Goal: Task Accomplishment & Management: Manage account settings

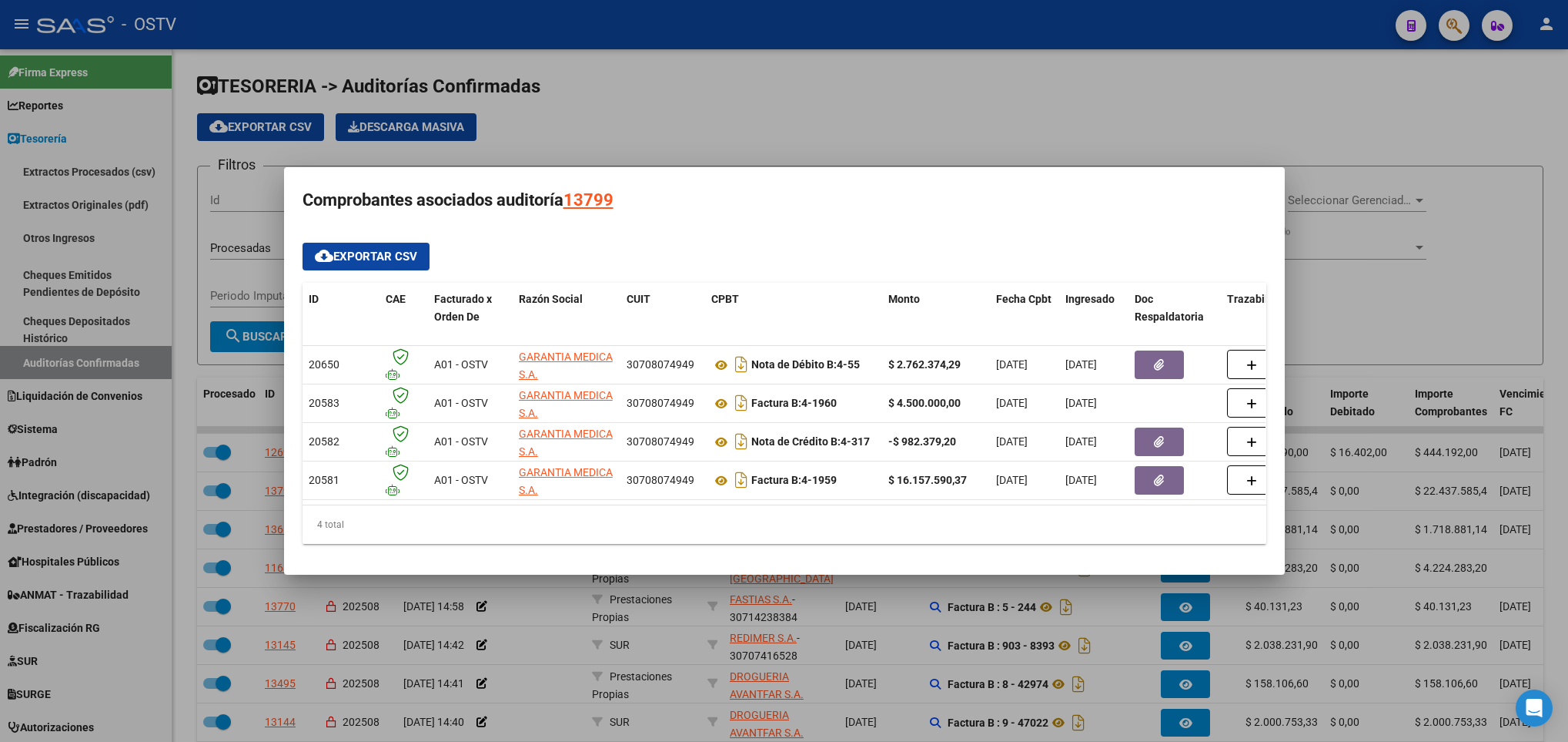
scroll to position [2, 0]
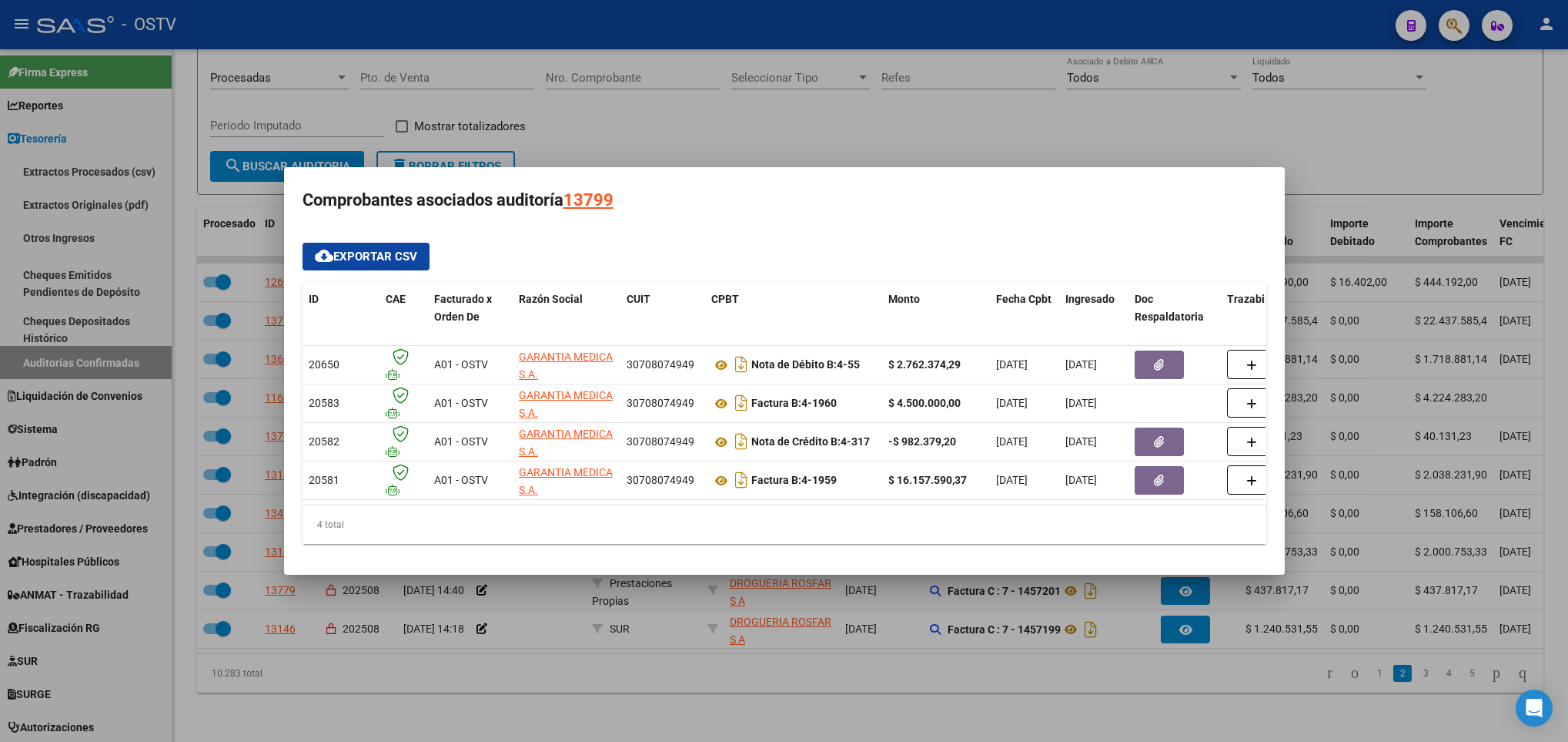
click at [532, 88] on div at bounding box center [784, 371] width 1568 height 742
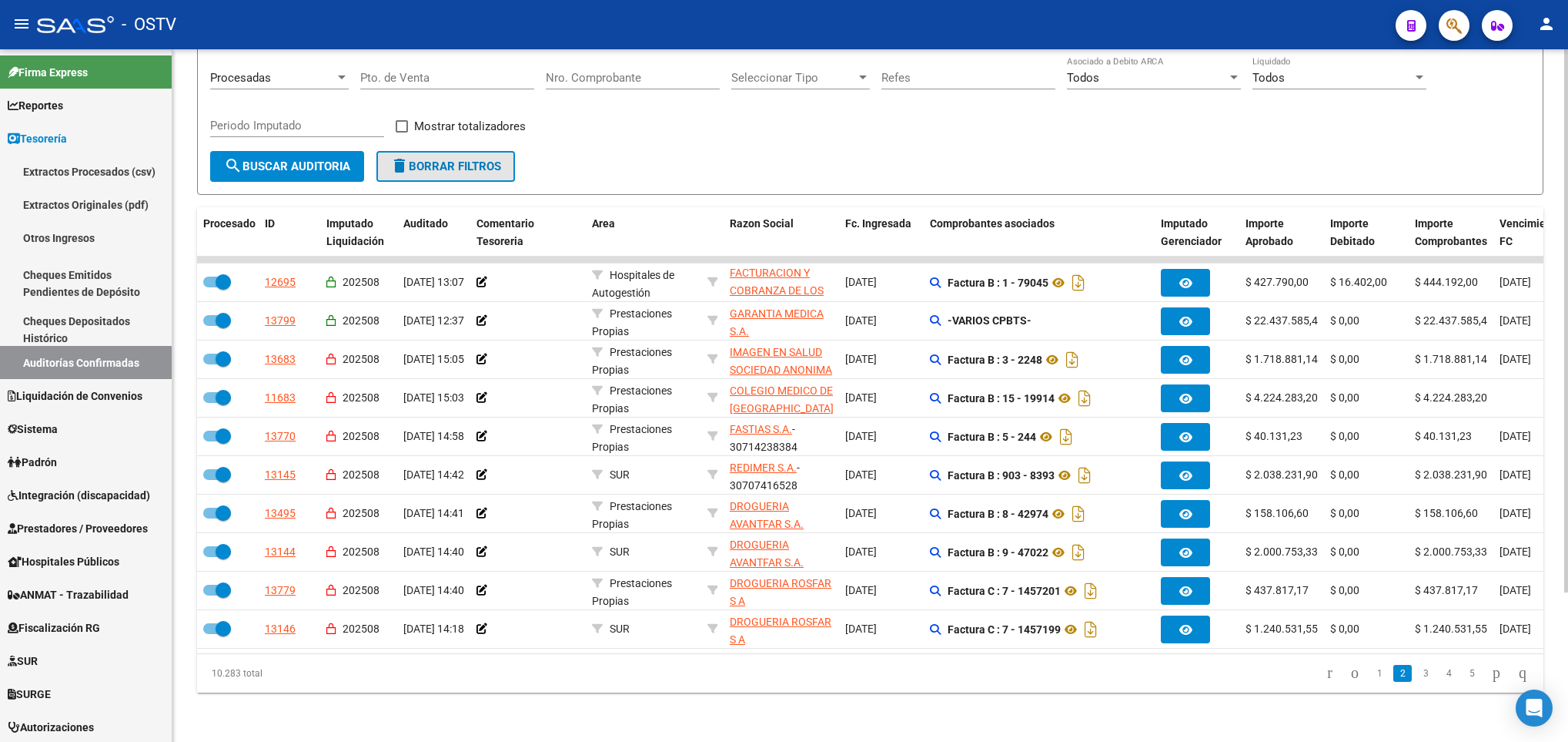
click at [451, 160] on span "delete Borrar Filtros" at bounding box center [445, 167] width 111 height 14
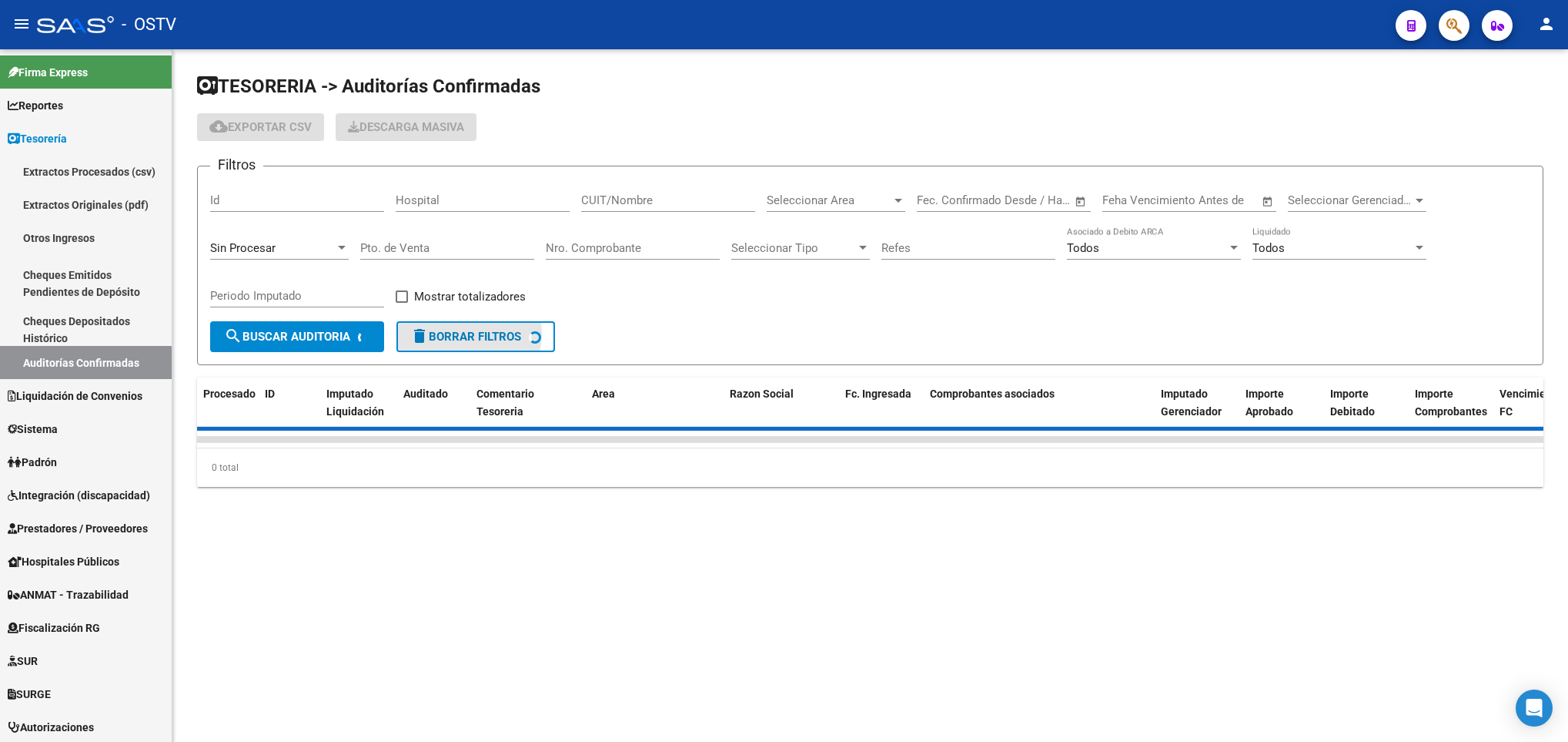
scroll to position [0, 0]
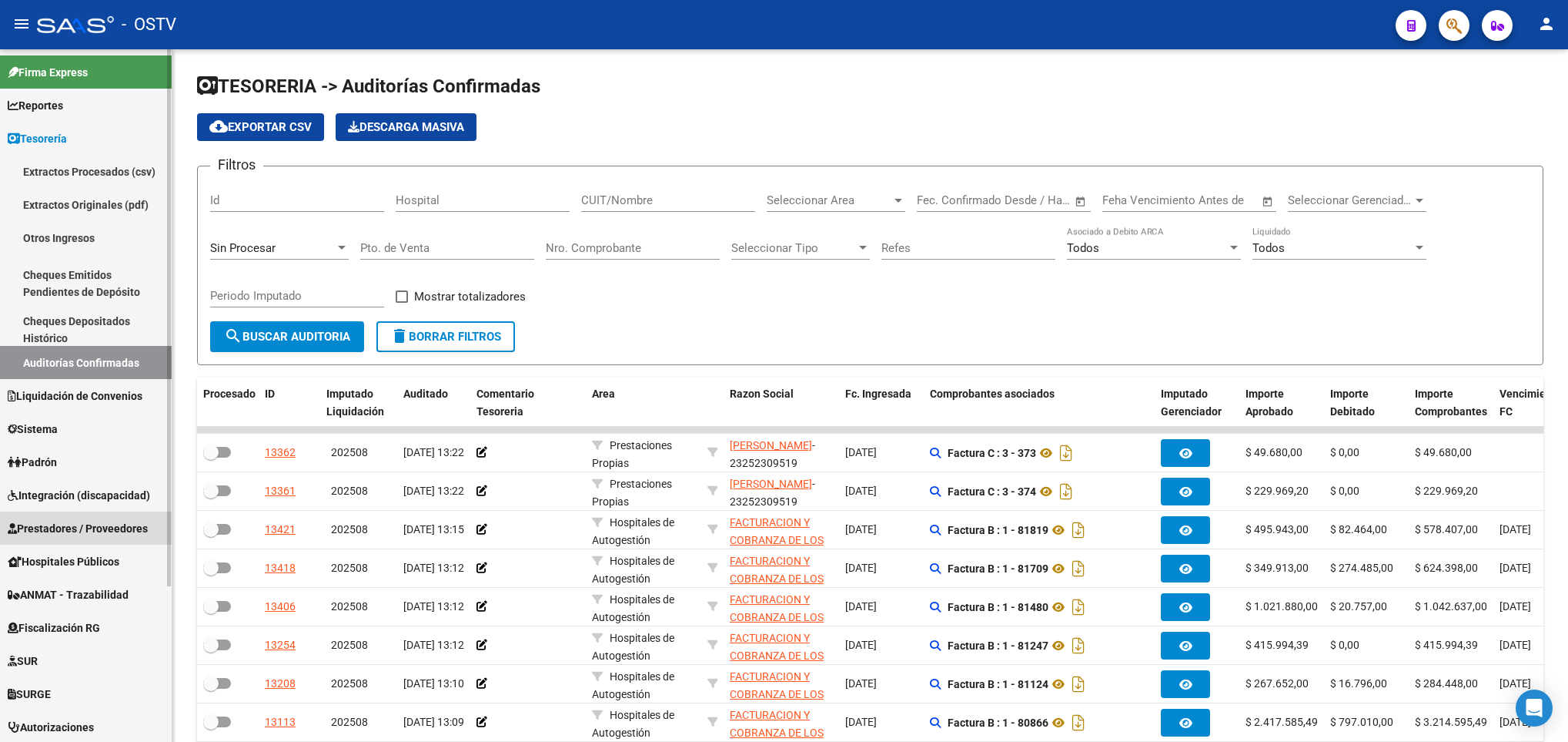
click at [114, 525] on span "Prestadores / Proveedores" at bounding box center [78, 529] width 140 height 17
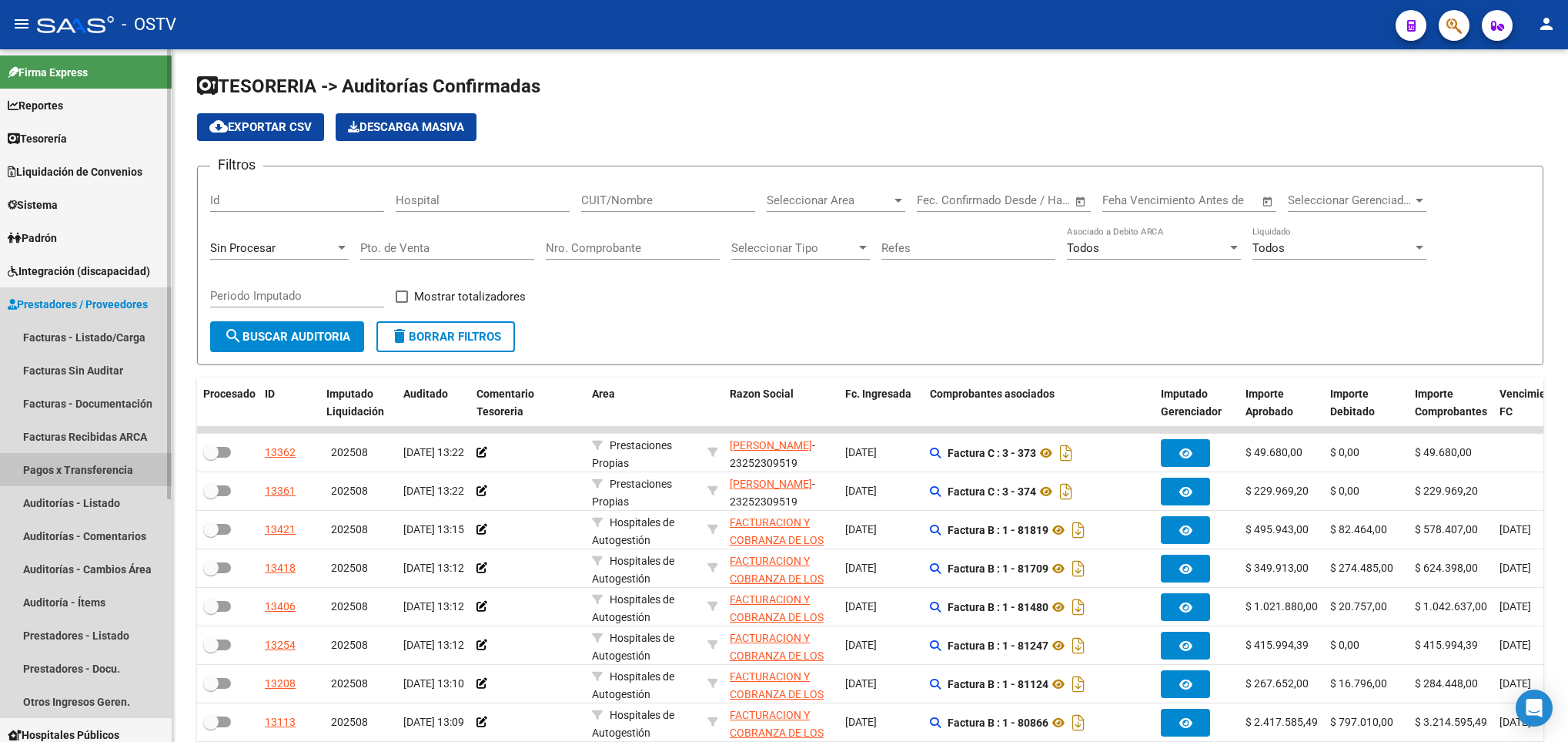
click at [93, 469] on link "Pagos x Transferencia" at bounding box center [86, 470] width 171 height 33
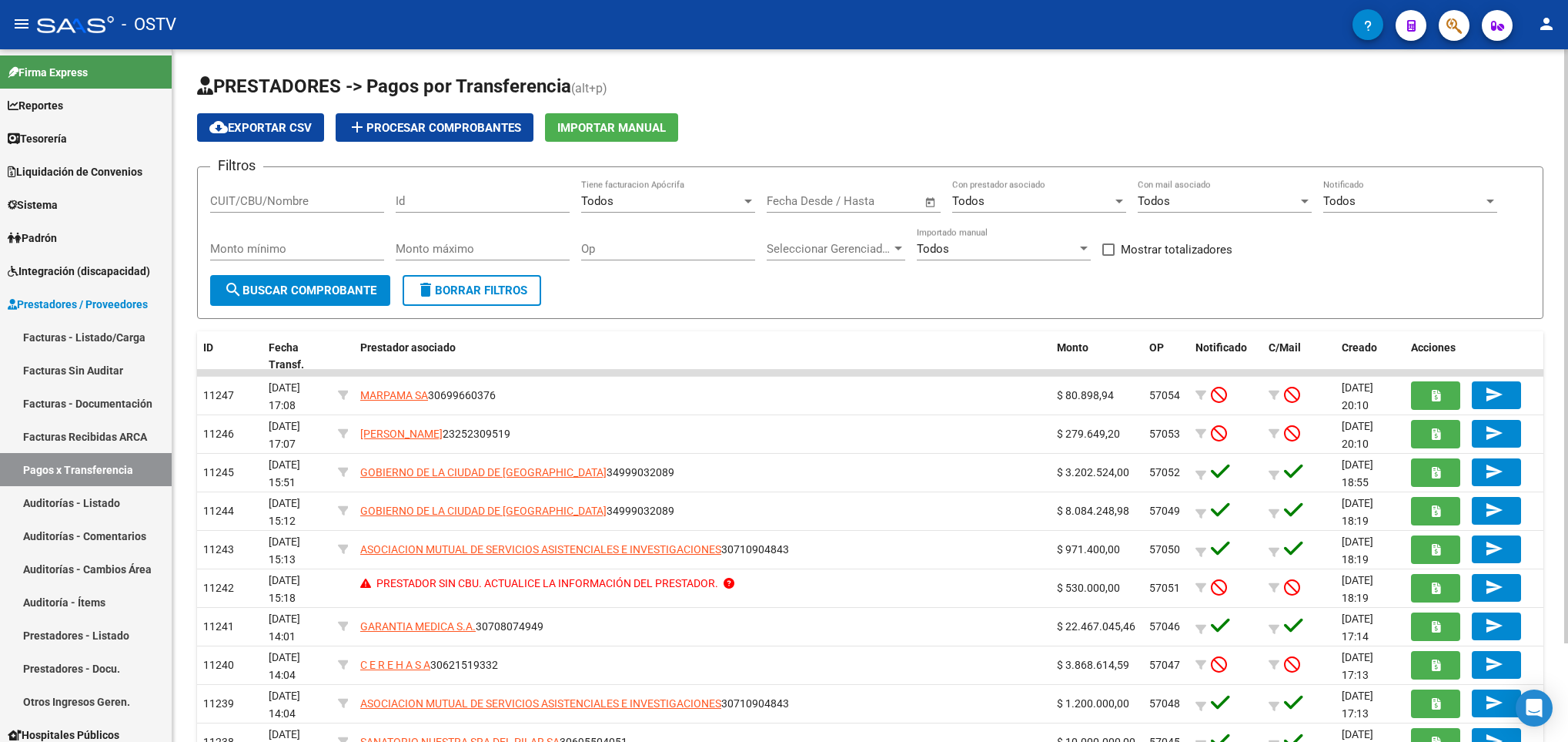
click at [296, 297] on span "search Buscar Comprobante" at bounding box center [300, 290] width 153 height 14
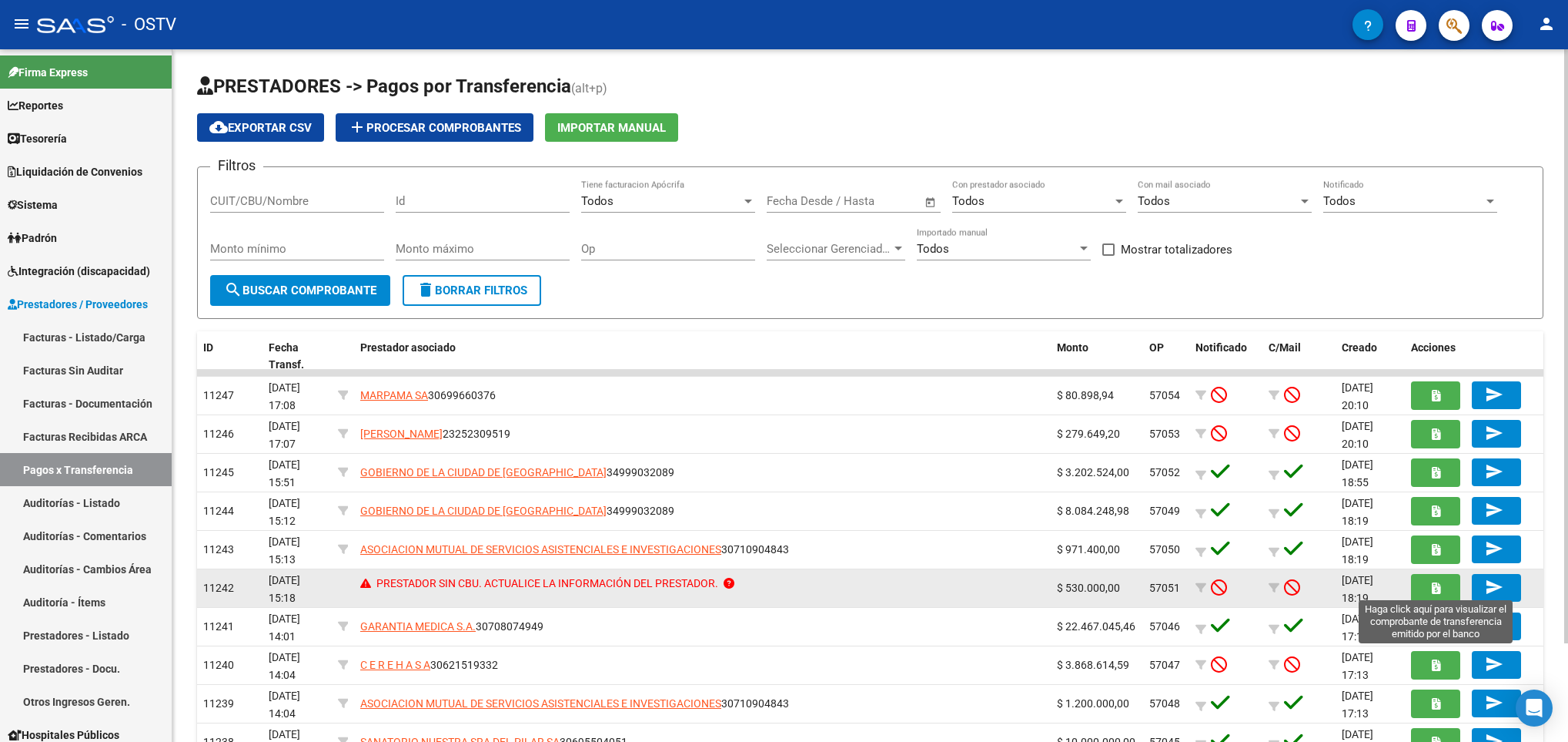
click at [1441, 585] on button "button" at bounding box center [1435, 588] width 50 height 28
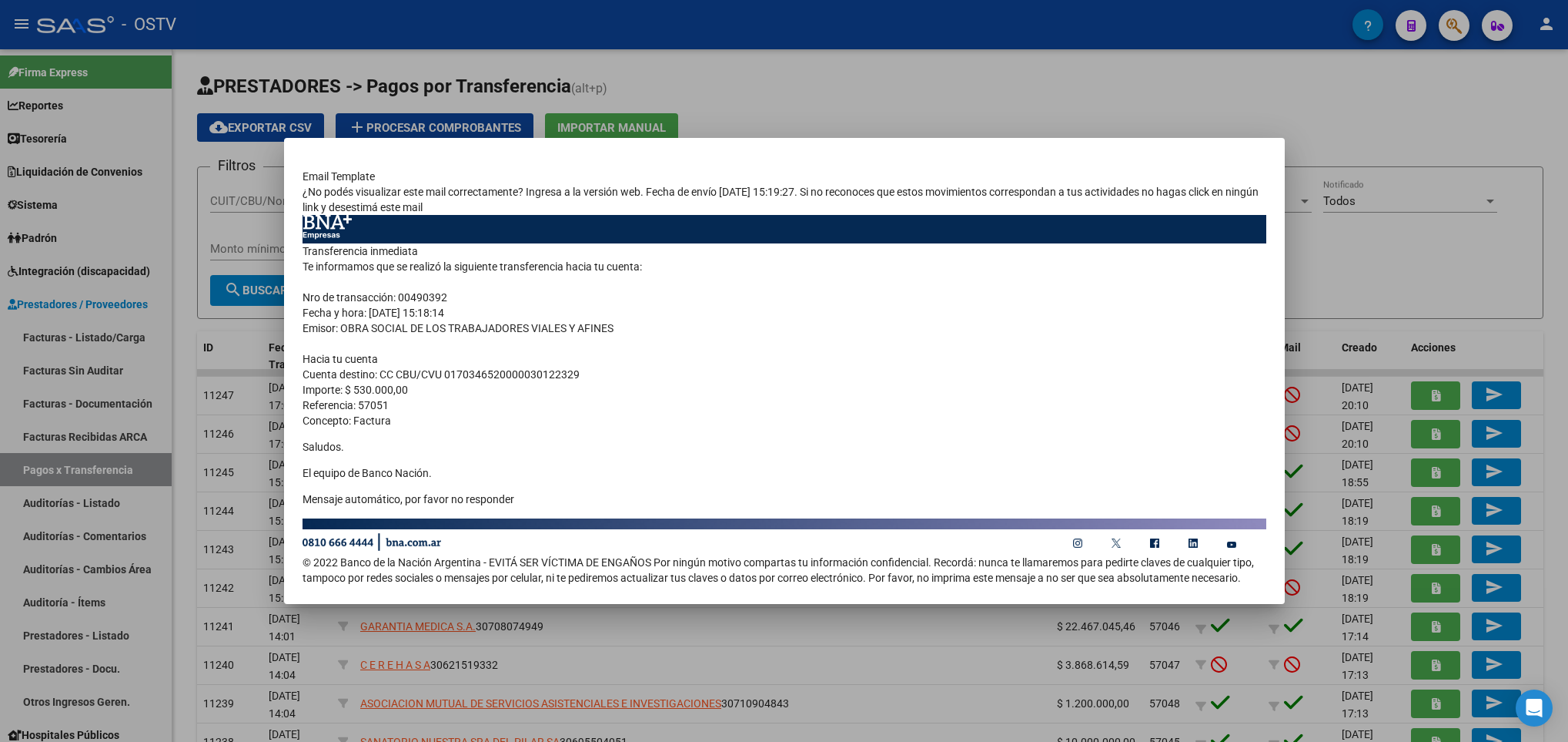
click at [237, 264] on div at bounding box center [784, 371] width 1568 height 742
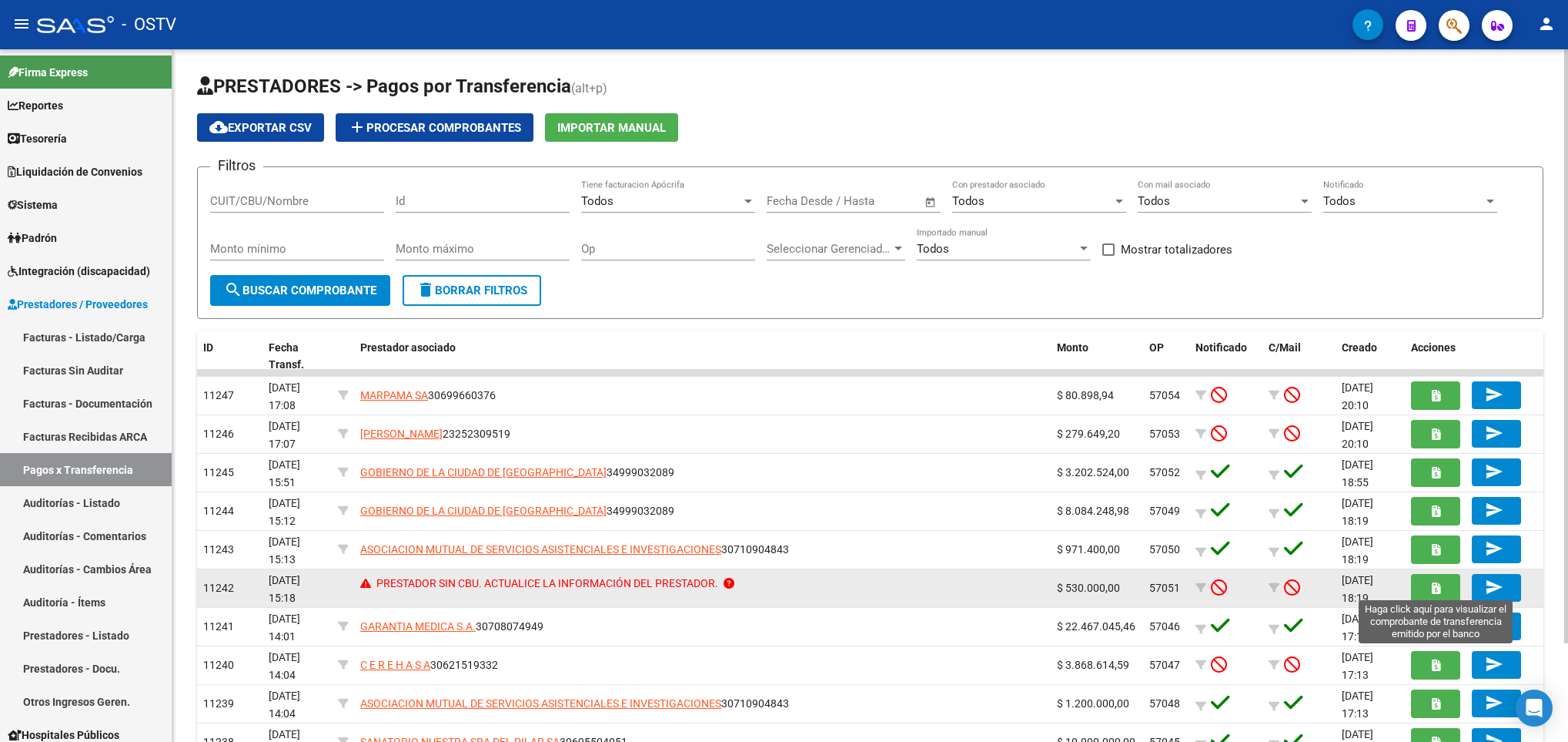
click at [1423, 582] on button "button" at bounding box center [1435, 588] width 50 height 28
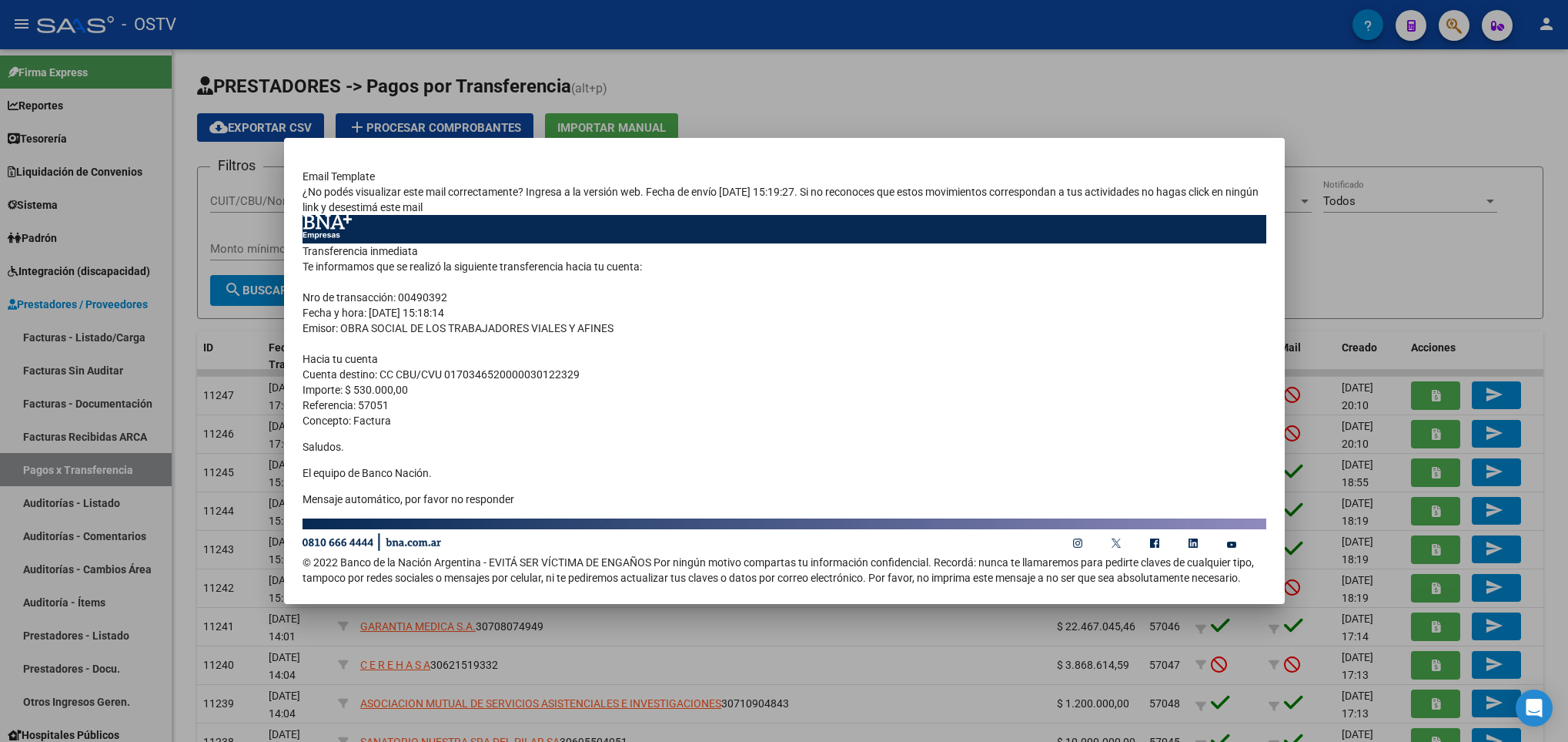
drag, startPoint x: 589, startPoint y: 375, endPoint x: 446, endPoint y: 375, distance: 143.0
click at [446, 375] on td "Transferencia inmediata Te informamos que se realizó la siguiente transferencia…" at bounding box center [785, 380] width 964 height 274
drag, startPoint x: 446, startPoint y: 375, endPoint x: 509, endPoint y: 372, distance: 63.1
copy td "0170346520000030122329"
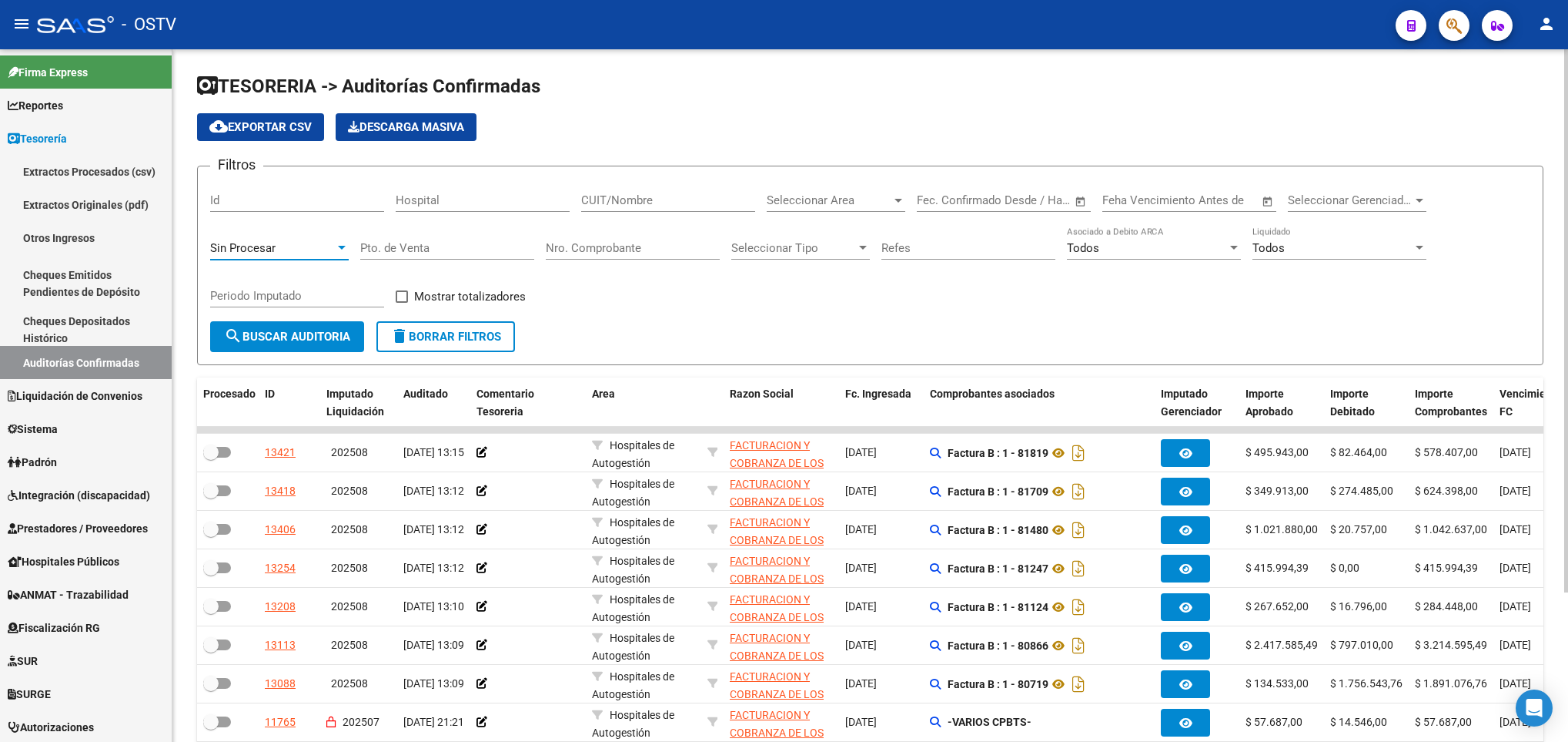
click at [282, 248] on div "Sin Procesar" at bounding box center [272, 248] width 125 height 14
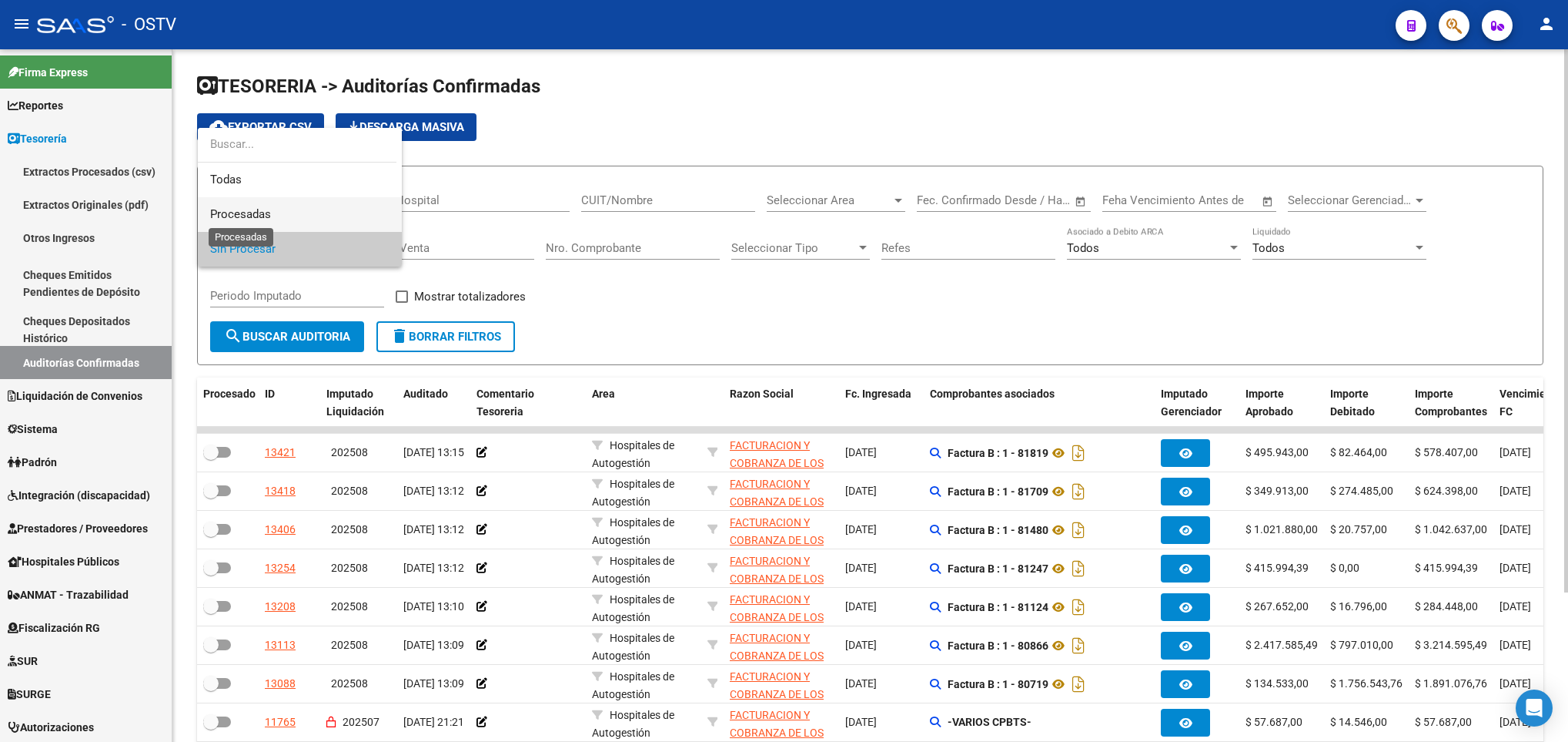
click at [249, 208] on span "Procesadas" at bounding box center [240, 214] width 61 height 14
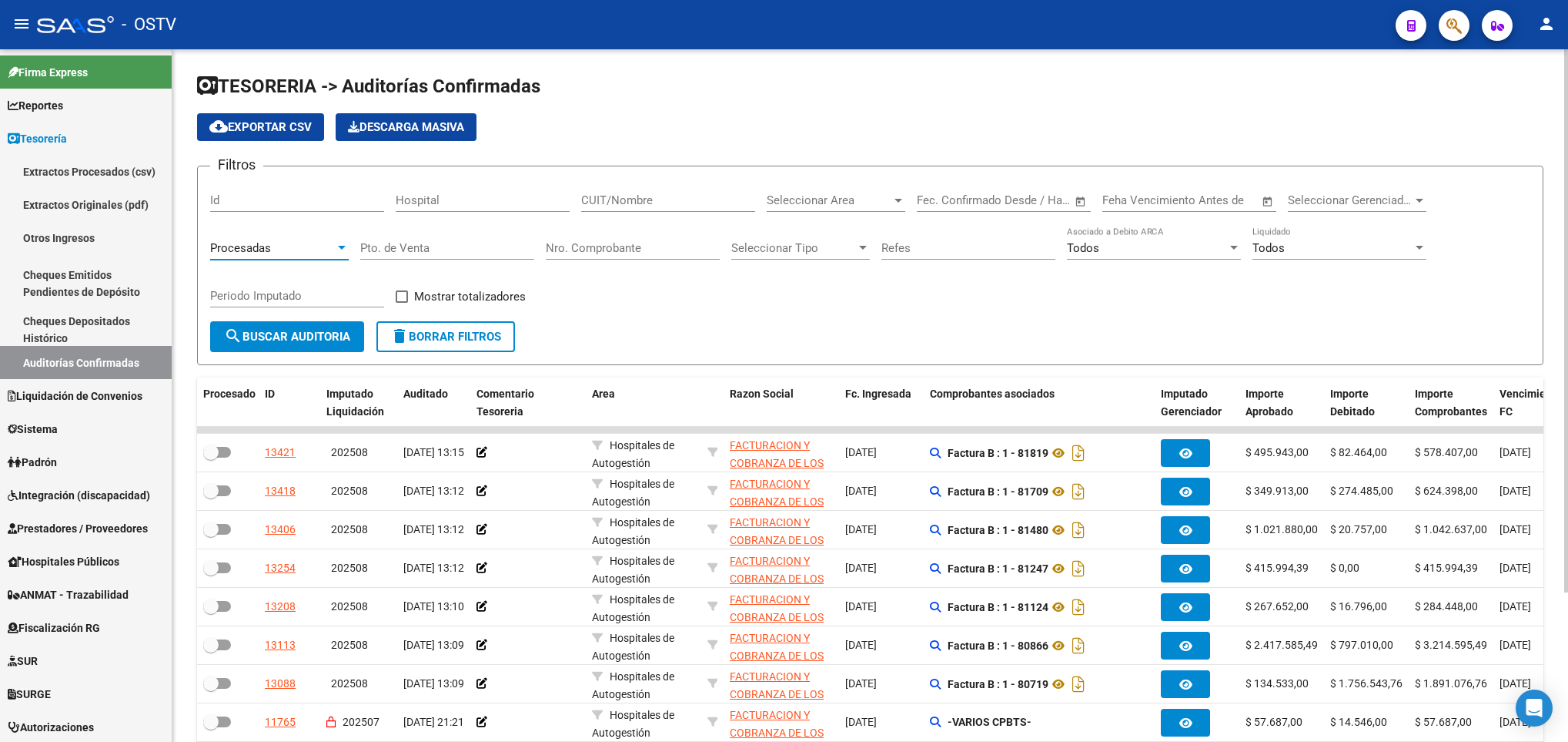
drag, startPoint x: 267, startPoint y: 330, endPoint x: 279, endPoint y: 330, distance: 12.0
click at [279, 330] on span "search Buscar Auditoria" at bounding box center [287, 337] width 127 height 14
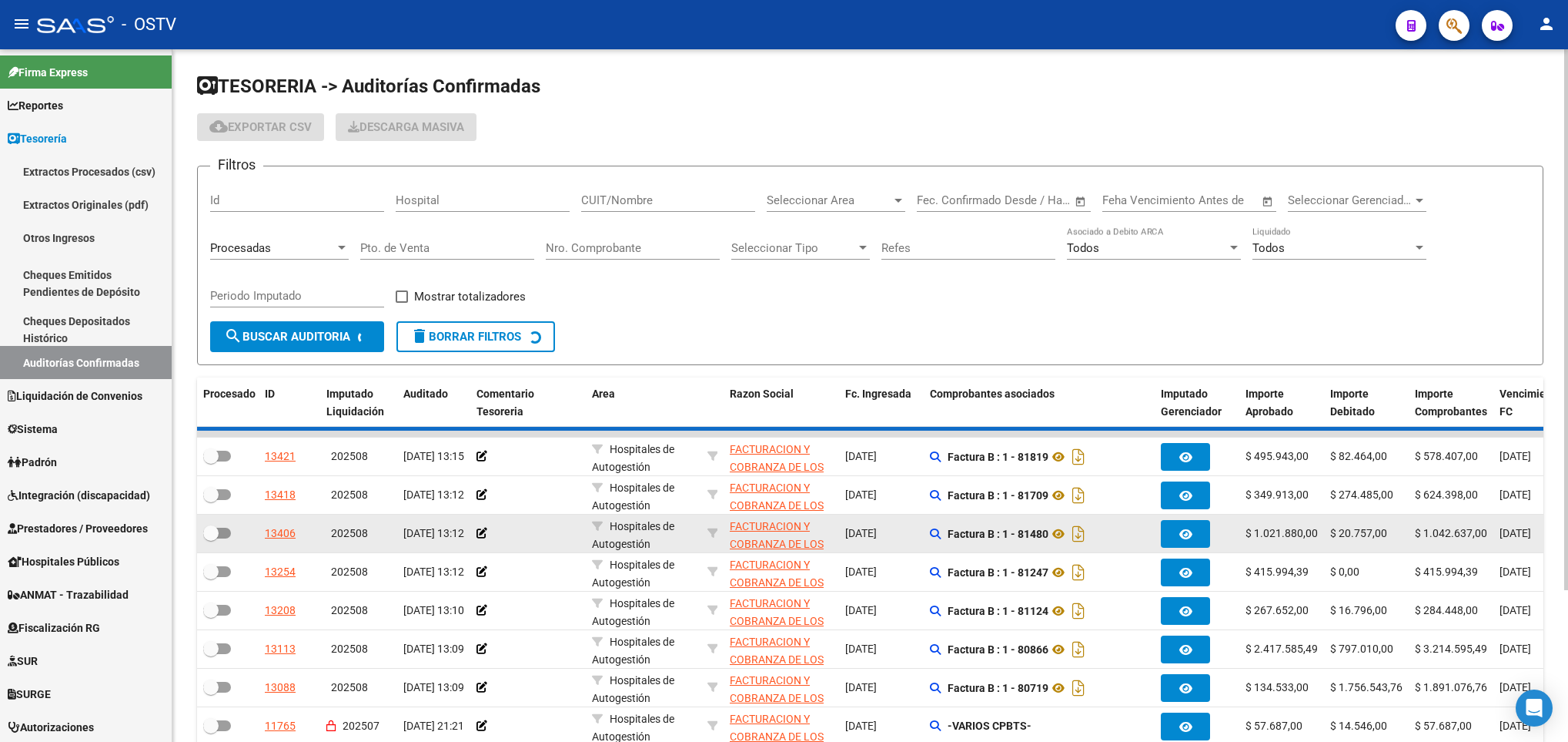
checkbox input "true"
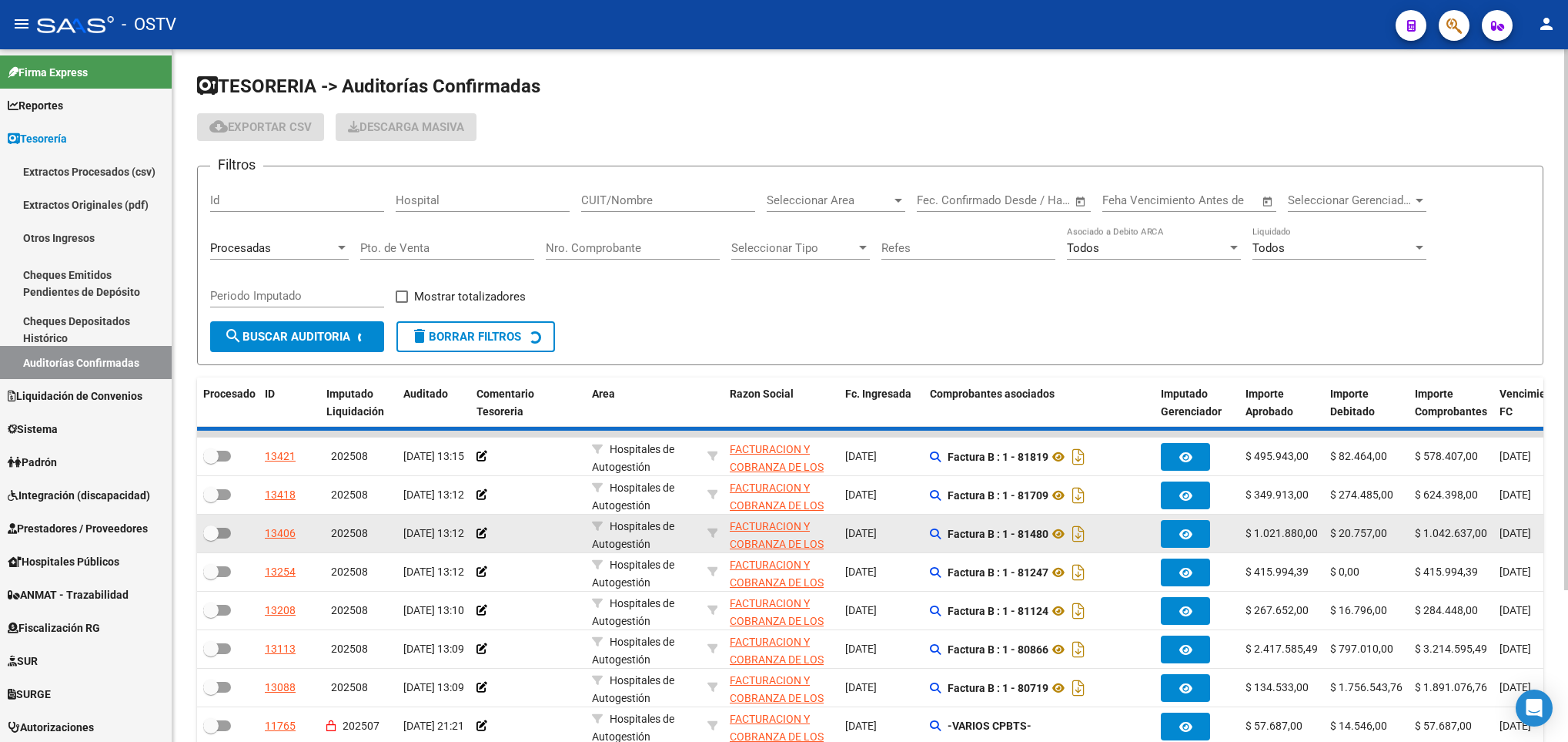
checkbox input "true"
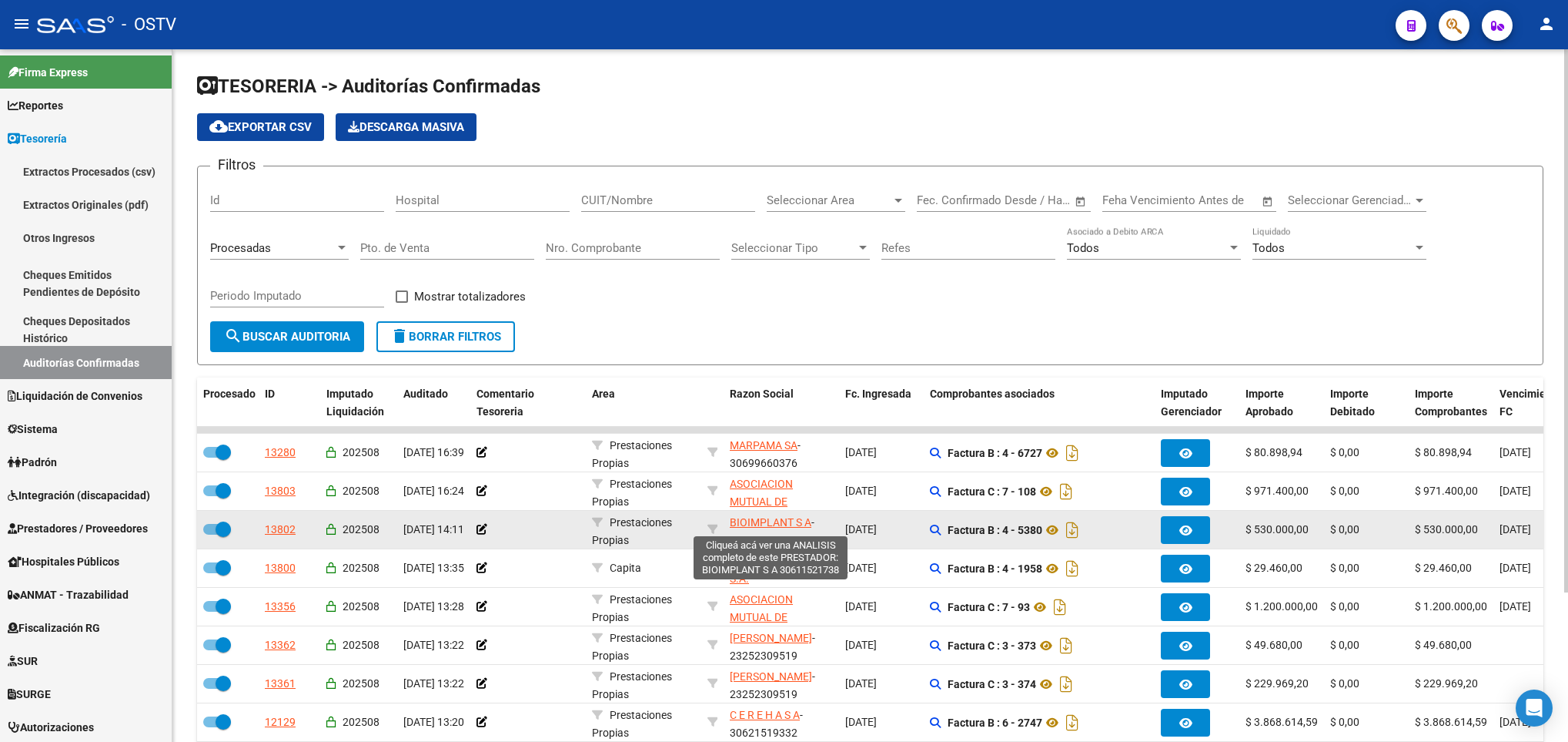
click at [751, 525] on span "BIOIMPLANT S A" at bounding box center [771, 522] width 82 height 13
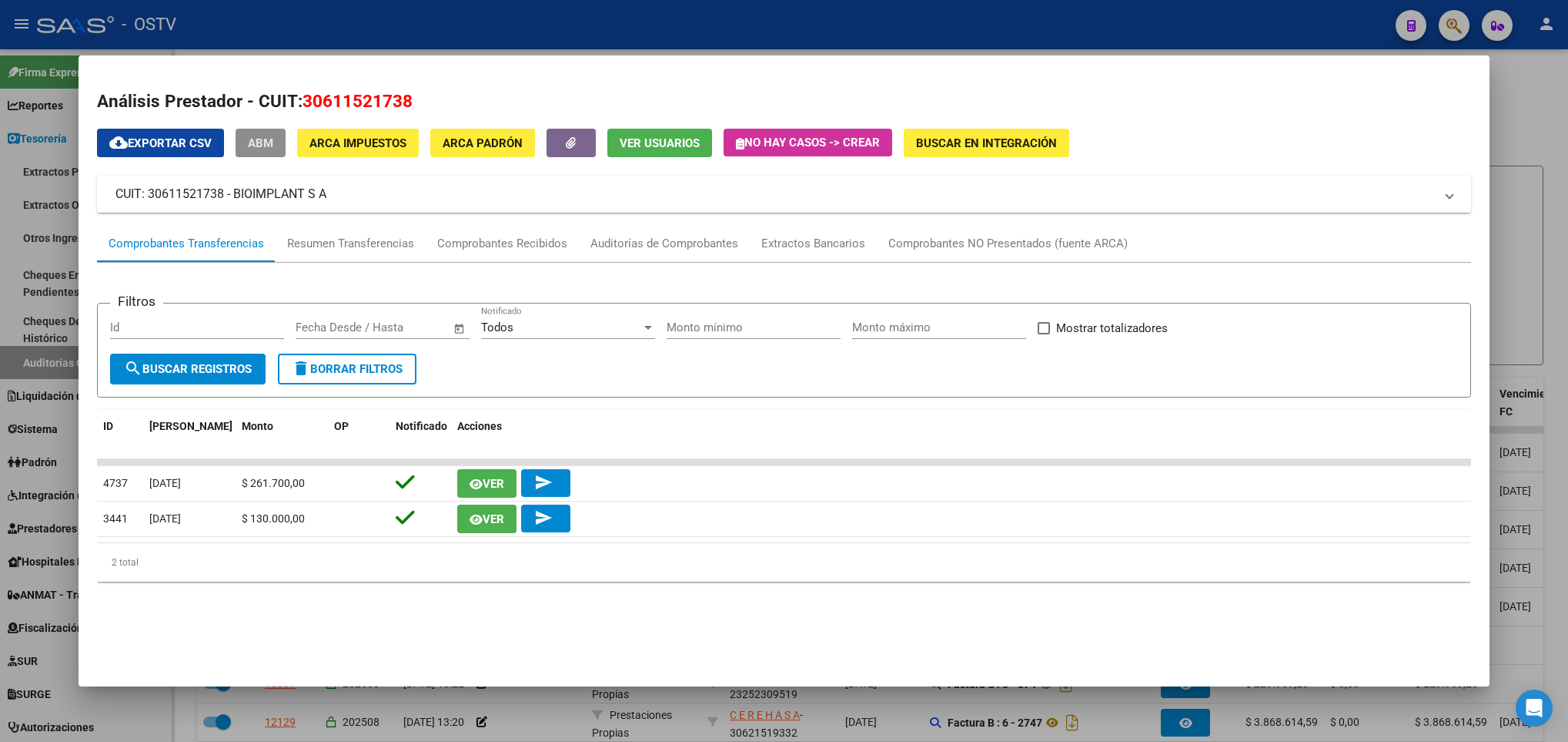
click at [259, 141] on span "ABM" at bounding box center [260, 143] width 25 height 14
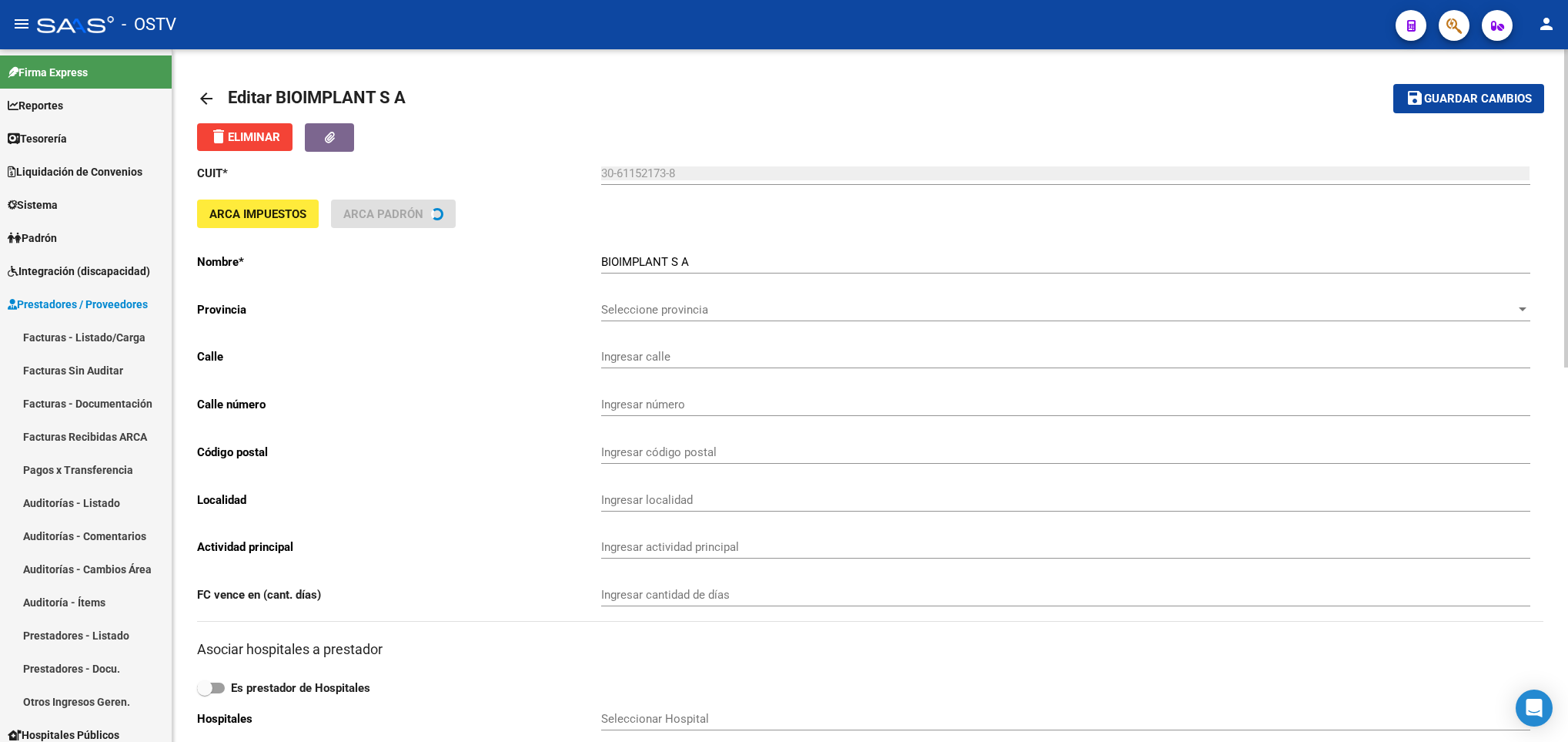
type input "PERON JUAN TTE.GRAL."
type input "1628"
type input "1037"
type input "CABA"
type input "465930"
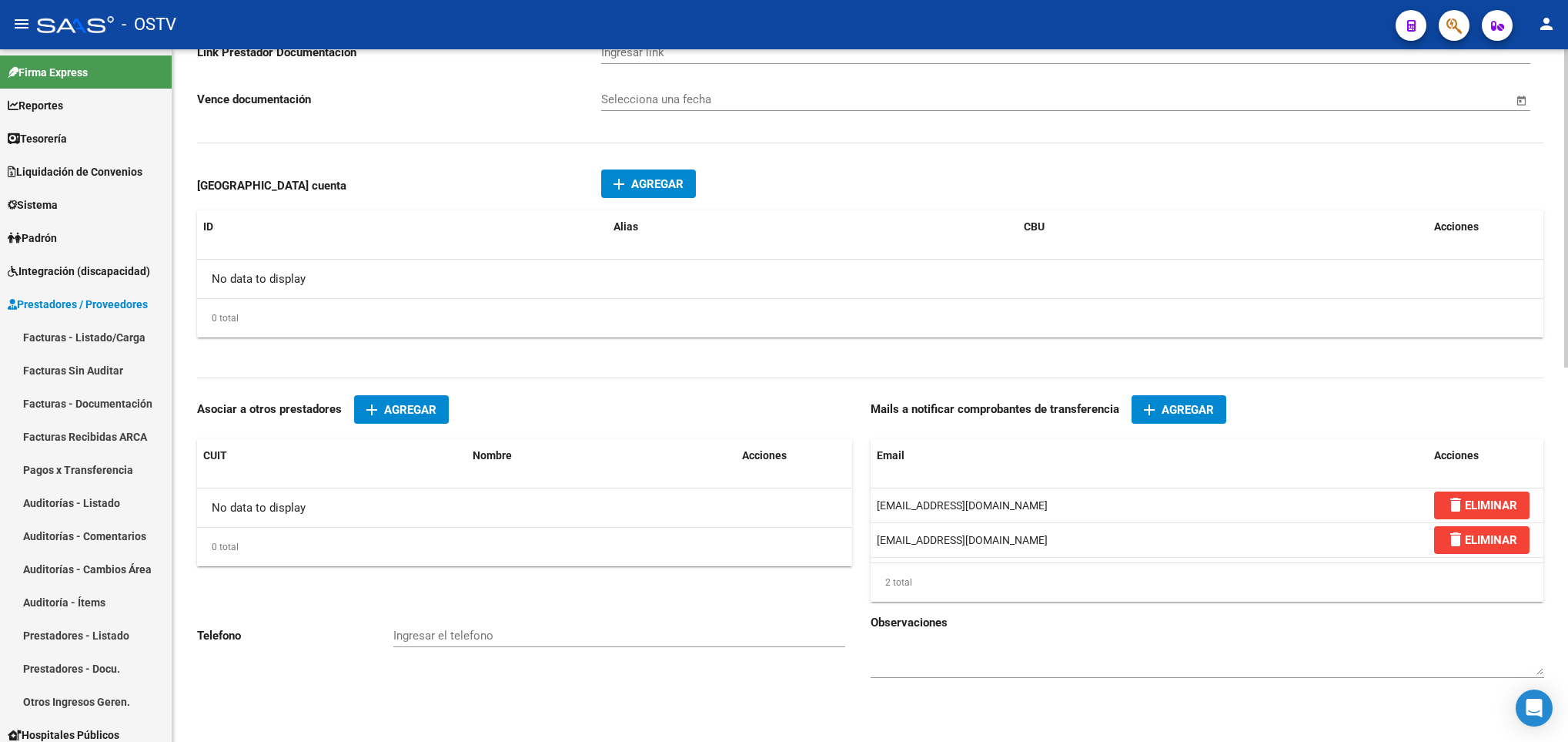
scroll to position [814, 0]
click at [651, 183] on span "Agregar" at bounding box center [657, 184] width 53 height 14
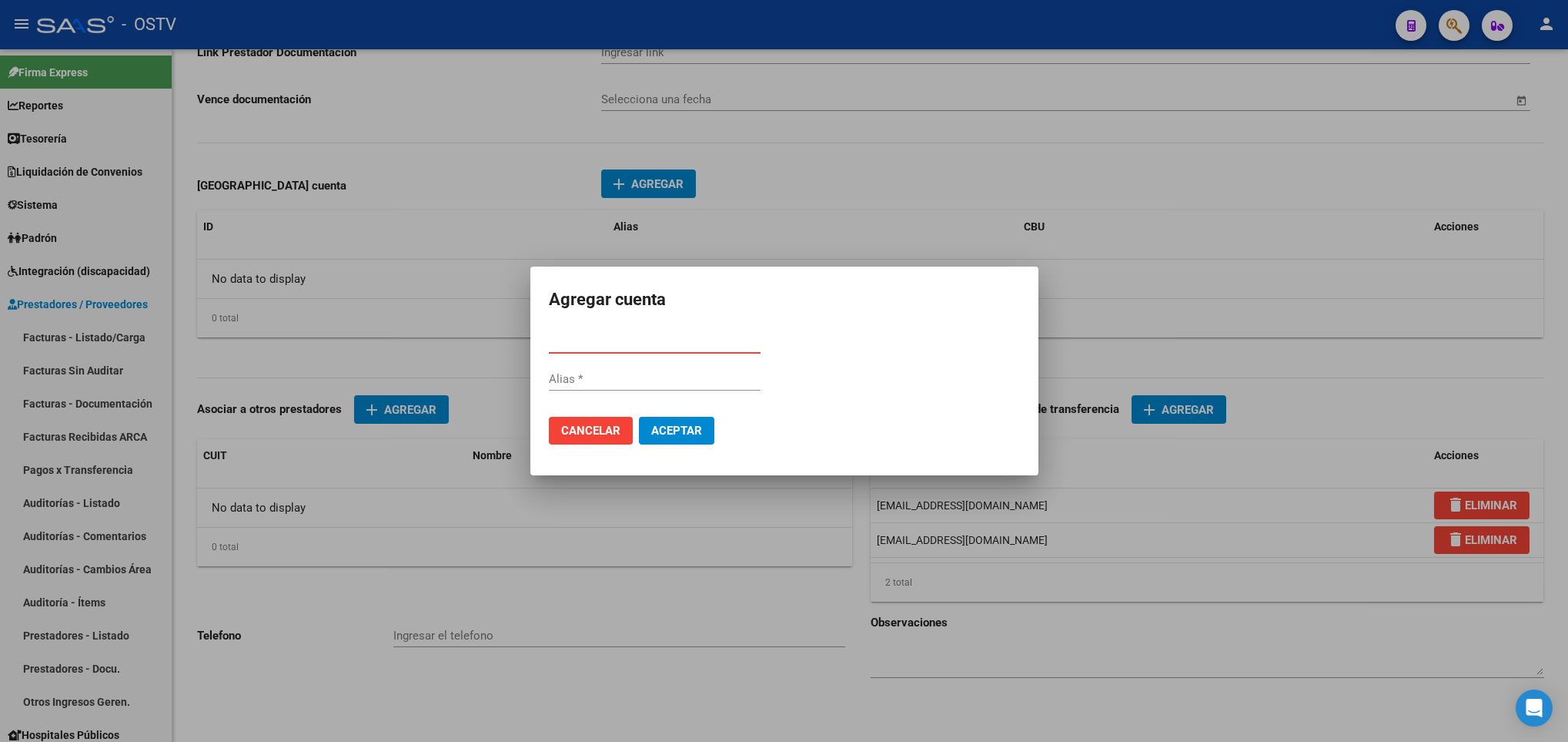
paste input "0170346520000030122329"
type input "0170346520000030122329"
click at [665, 426] on span "Aceptar" at bounding box center [676, 430] width 51 height 14
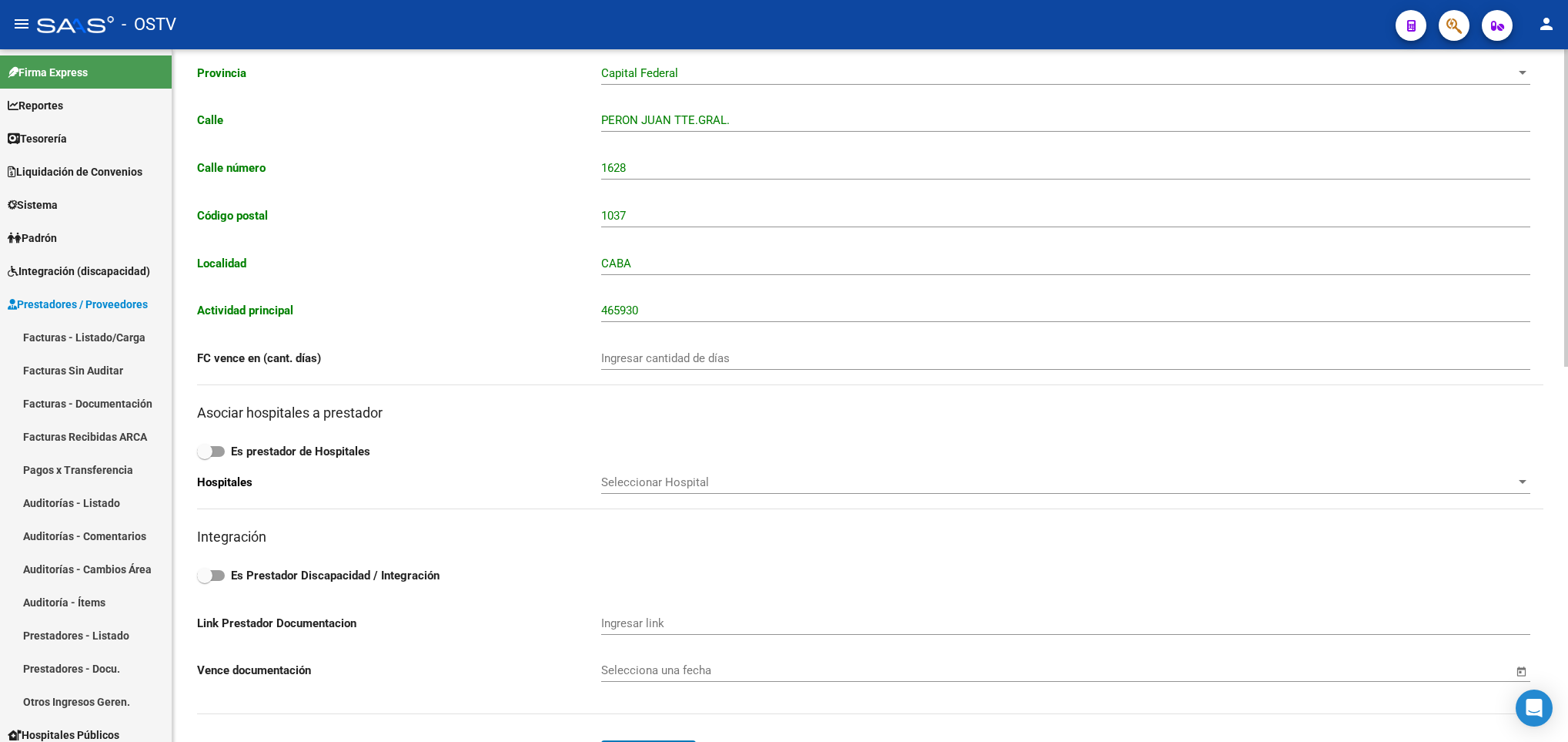
scroll to position [0, 0]
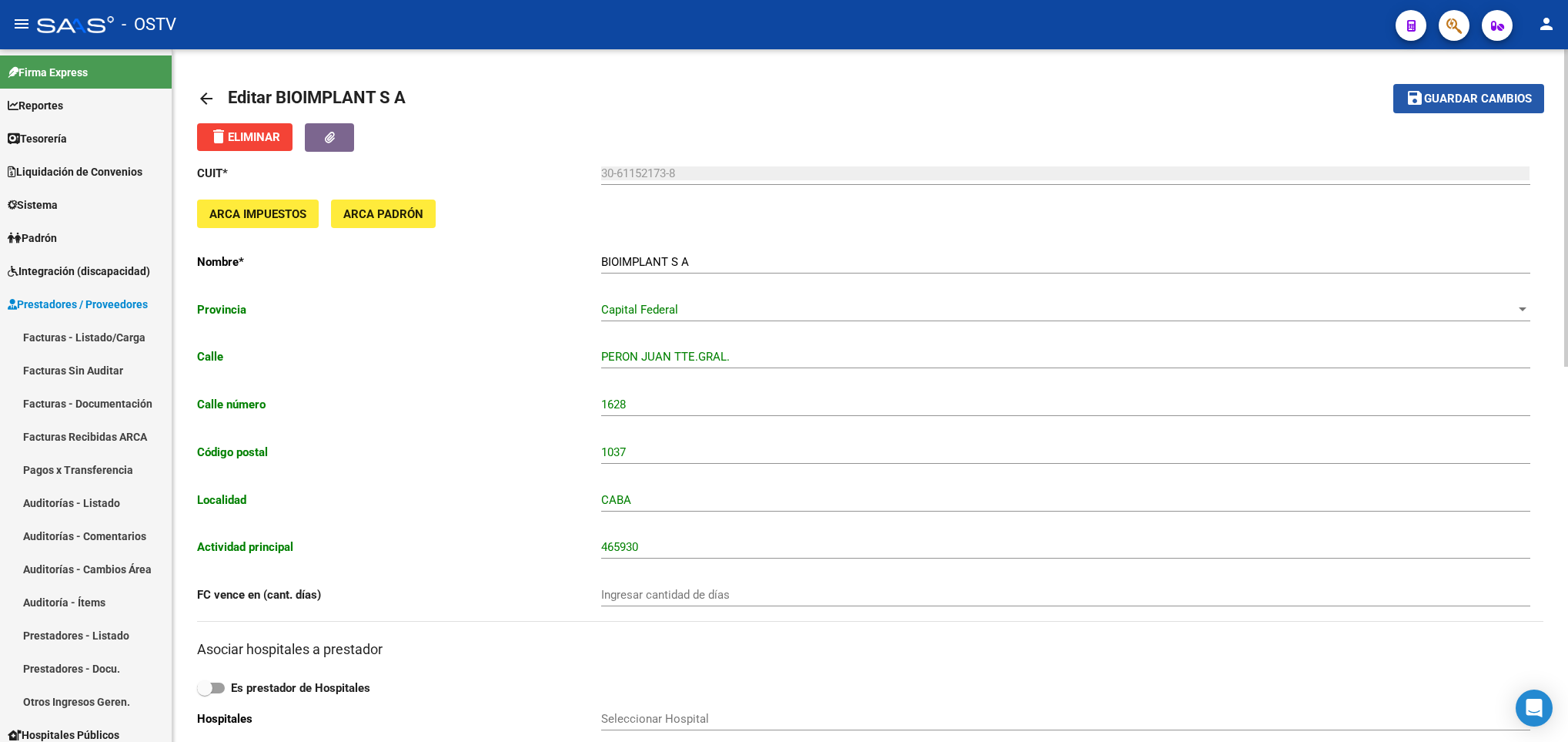
click at [1483, 90] on button "save Guardar cambios" at bounding box center [1469, 98] width 151 height 28
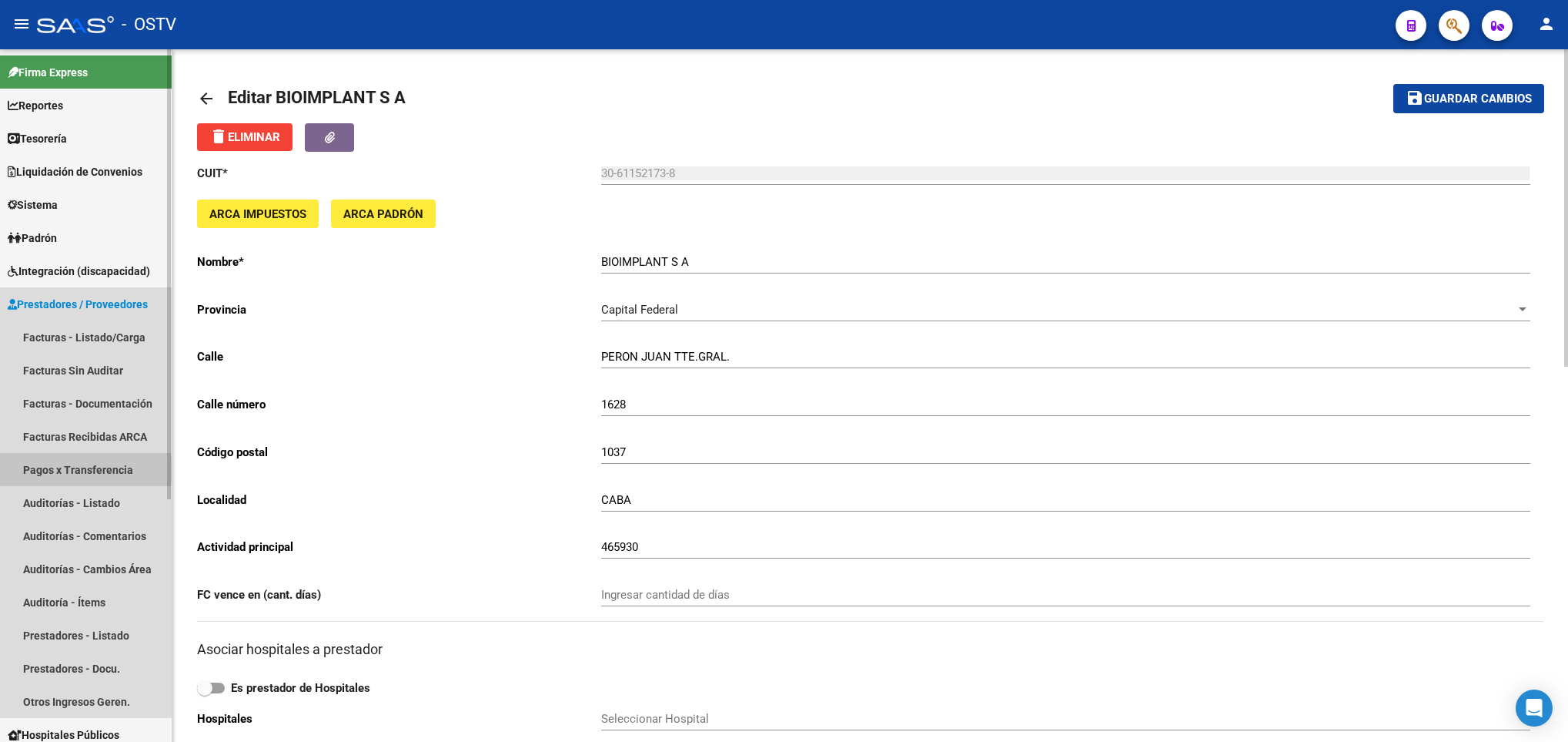
click at [68, 469] on link "Pagos x Transferencia" at bounding box center [86, 470] width 171 height 33
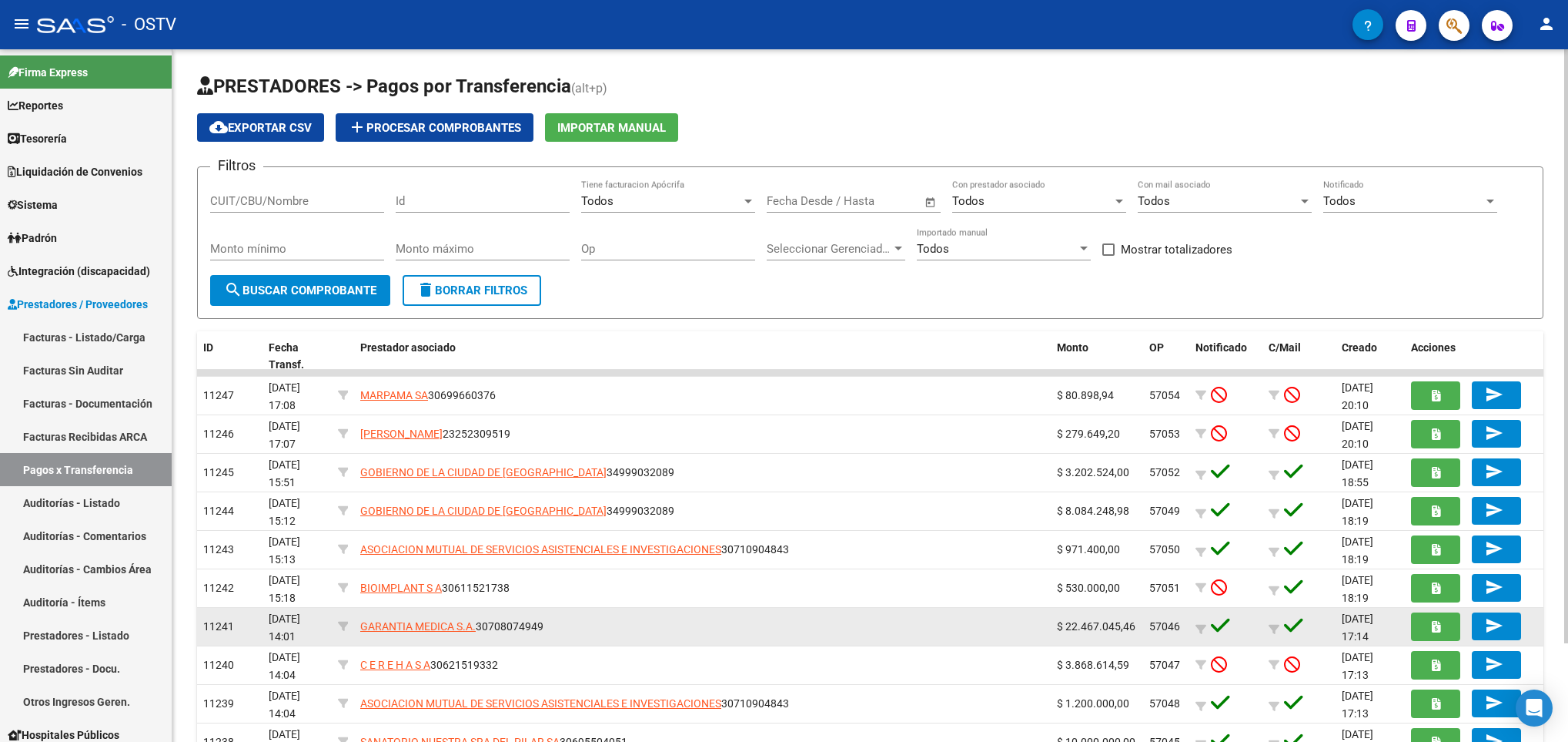
scroll to position [114, 0]
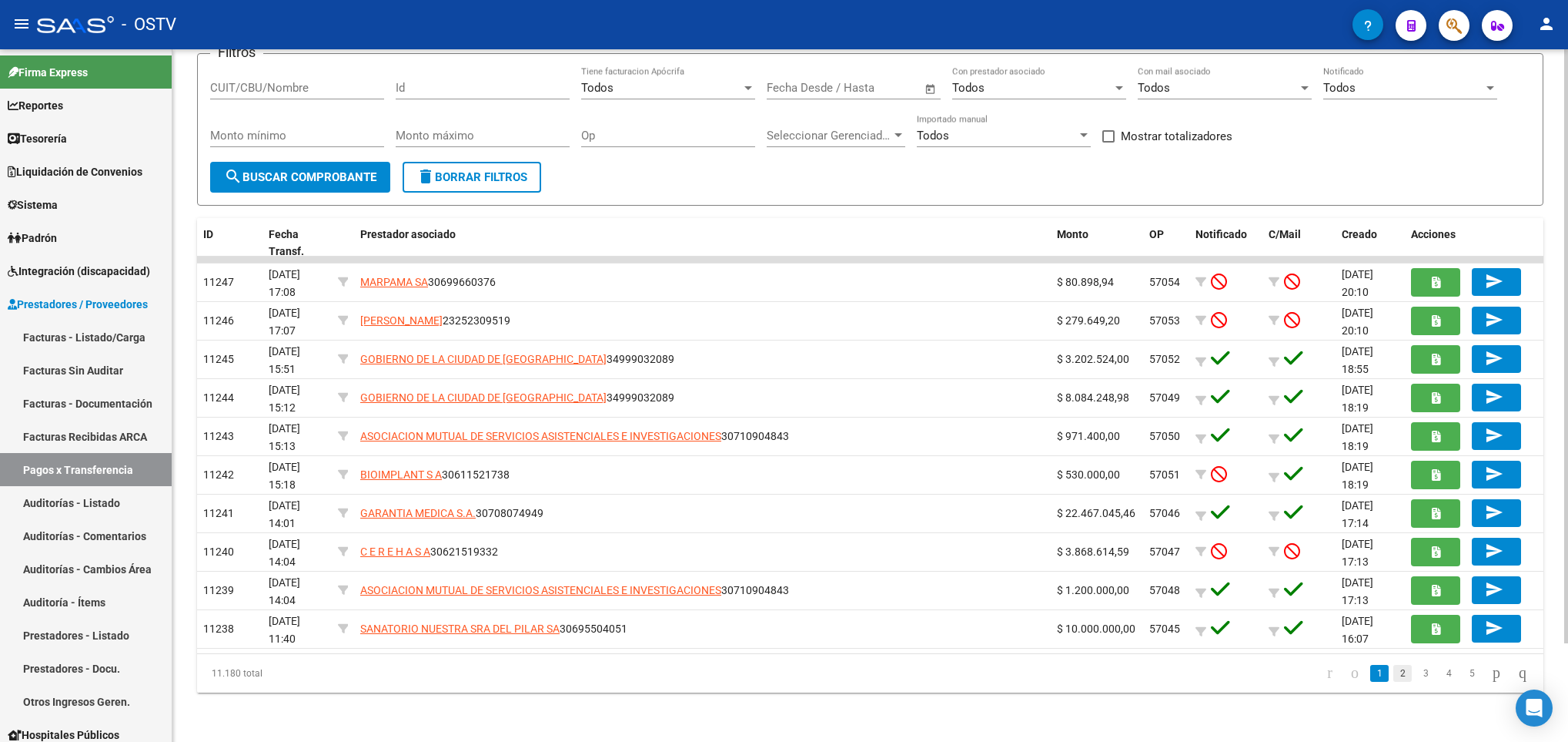
click at [1393, 666] on link "2" at bounding box center [1402, 674] width 18 height 17
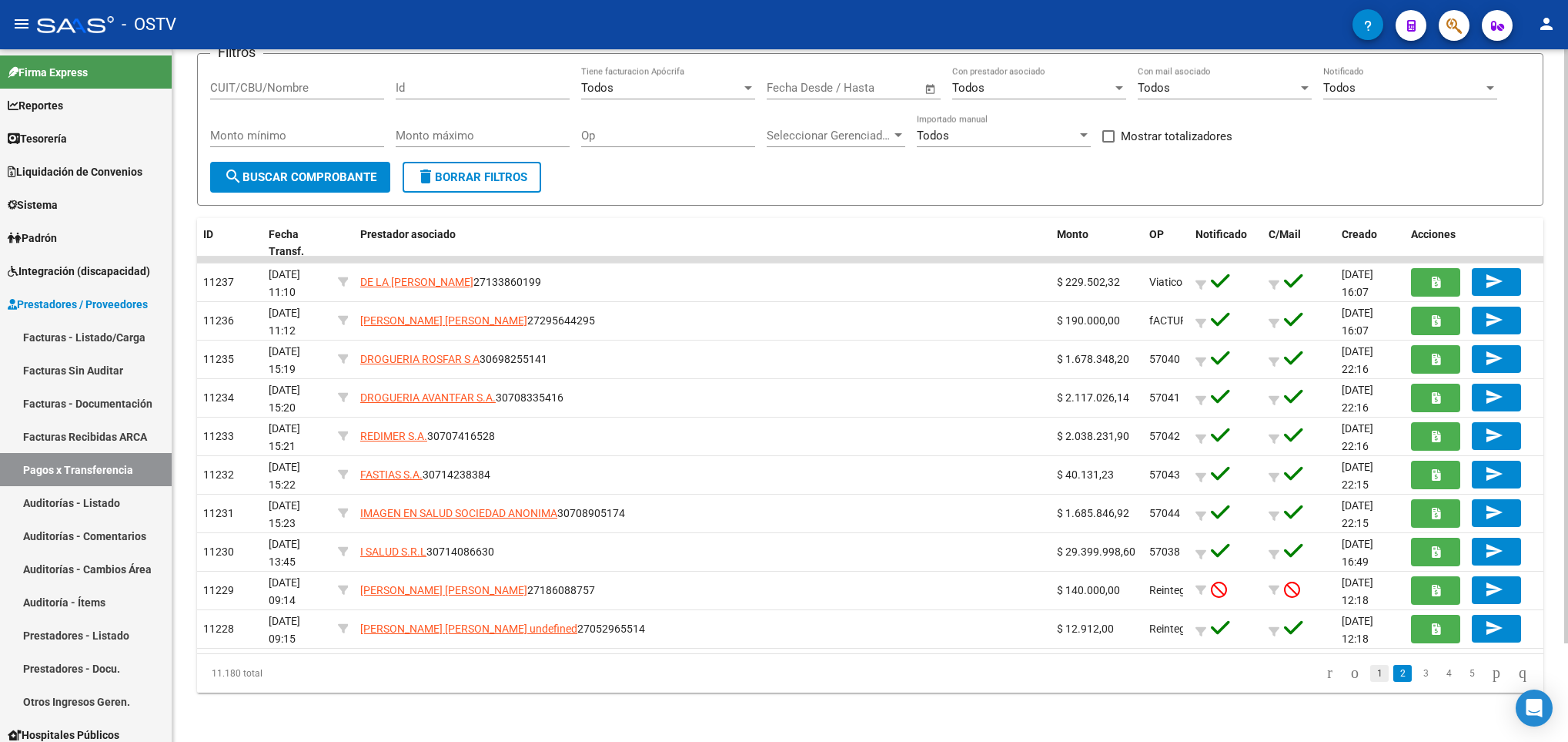
click at [1370, 674] on link "1" at bounding box center [1378, 674] width 18 height 17
